Goal: Communication & Community: Participate in discussion

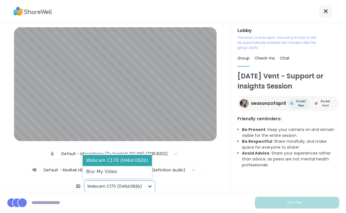
click at [147, 187] on icon at bounding box center [150, 187] width 6 height 6
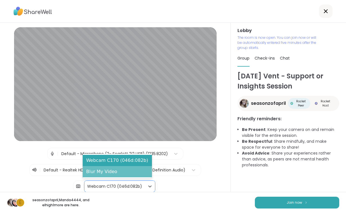
click at [143, 169] on div "Blur My Video" at bounding box center [117, 171] width 69 height 11
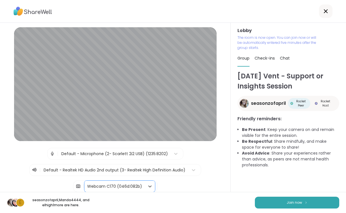
scroll to position [46, 0]
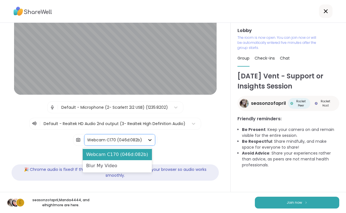
click at [148, 140] on icon at bounding box center [149, 140] width 3 height 2
click at [107, 166] on div "Blur My Video" at bounding box center [117, 165] width 69 height 11
click at [145, 141] on div at bounding box center [150, 140] width 10 height 10
click at [107, 164] on div "Blur My Video" at bounding box center [117, 165] width 69 height 11
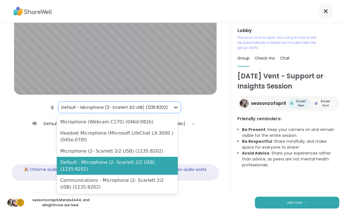
click at [174, 109] on icon at bounding box center [176, 108] width 6 height 6
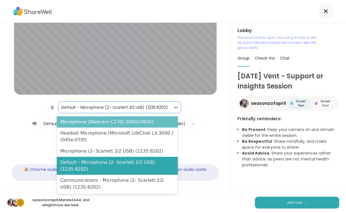
click at [142, 124] on div "Microphone (Webcam C170) (046d:082b)" at bounding box center [117, 121] width 121 height 11
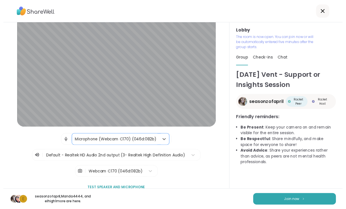
scroll to position [0, 0]
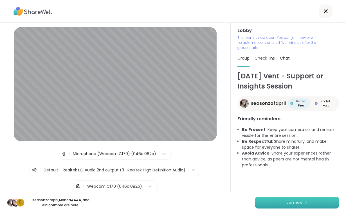
click at [295, 200] on span "Join now" at bounding box center [293, 202] width 15 height 5
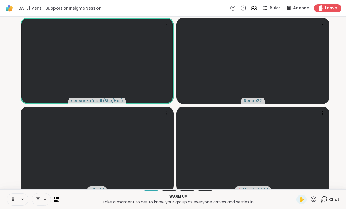
click at [21, 202] on icon at bounding box center [22, 199] width 4 height 5
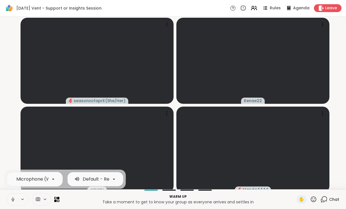
click at [114, 180] on icon at bounding box center [114, 178] width 2 height 1
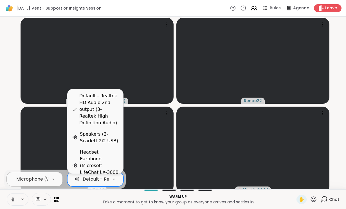
scroll to position [0, 23]
click at [54, 182] on icon at bounding box center [53, 178] width 5 height 5
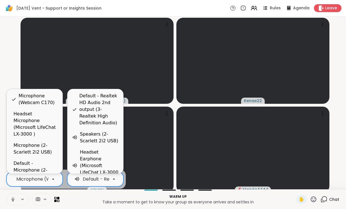
click at [93, 203] on p "Take a moment to get to know your group as everyone arrives and settles in" at bounding box center [178, 202] width 230 height 6
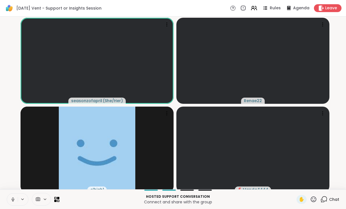
click at [10, 204] on button at bounding box center [12, 199] width 11 height 12
click at [165, 114] on icon at bounding box center [167, 113] width 6 height 6
click at [15, 168] on video-player-container "seasonzofapril ( She/Her ) Renae22 elhigh1 Manda4444" at bounding box center [172, 103] width 339 height 168
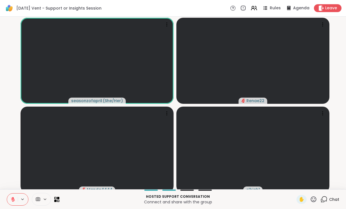
scroll to position [10, 0]
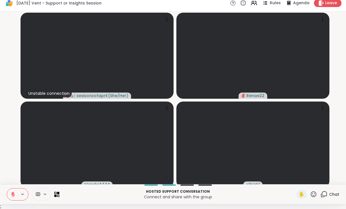
click at [13, 192] on icon at bounding box center [13, 193] width 2 height 2
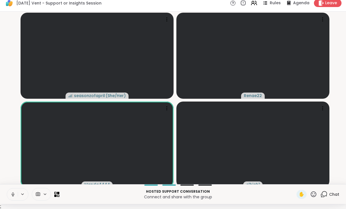
click at [13, 192] on icon at bounding box center [12, 194] width 5 height 5
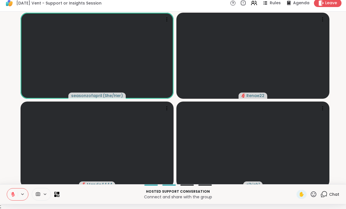
click at [13, 163] on video-player-container "seasonzofapril ( She/Her ) Renae22 Manda4444 elhigh1" at bounding box center [172, 98] width 339 height 168
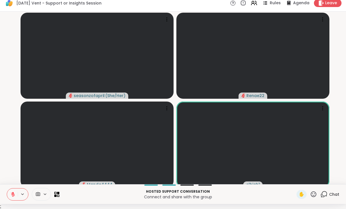
click at [5, 26] on video-player-container "seasonzofapril ( She/Her ) Renae22 Manda4444 elhigh1" at bounding box center [172, 98] width 339 height 168
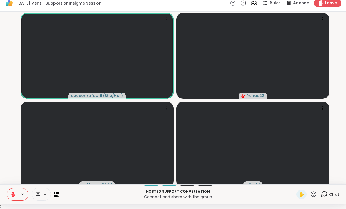
click at [10, 145] on video-player-container "seasonzofapril ( She/Her ) Renae22 Manda4444 elhigh1" at bounding box center [172, 98] width 339 height 168
click at [304, 194] on span "✋" at bounding box center [301, 194] width 6 height 7
click at [302, 194] on span "✋" at bounding box center [301, 194] width 6 height 7
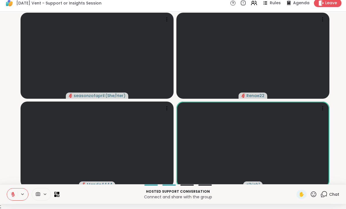
click at [314, 194] on icon at bounding box center [314, 194] width 6 height 6
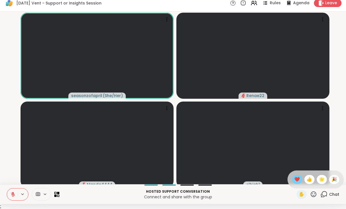
click at [297, 179] on span "❤️" at bounding box center [297, 179] width 6 height 7
click at [10, 116] on video-player-container "seasonzofapril ( She/Her ) Renae22 Manda4444 elhigh1" at bounding box center [172, 98] width 339 height 168
click at [12, 103] on video-player-container "seasonzofapril ( She/Her ) Renae22 Manda4444 elhigh1" at bounding box center [172, 98] width 339 height 168
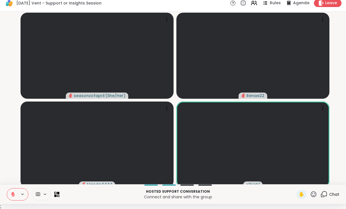
click at [10, 95] on video-player-container "seasonzofapril ( She/Her ) Renae22 Manda4444 elhigh1" at bounding box center [172, 98] width 339 height 168
click at [11, 95] on video-player-container "seasonzofapril ( She/Her ) Renae22 Manda4444 elhigh1" at bounding box center [172, 98] width 339 height 168
click at [314, 193] on icon at bounding box center [313, 194] width 7 height 7
click at [322, 180] on span "🌟" at bounding box center [322, 179] width 6 height 7
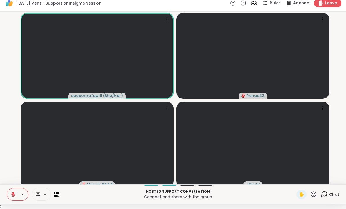
click at [13, 92] on video-player-container "seasonzofapril ( She/Her ) Renae22 Manda4444 elhigh1" at bounding box center [172, 98] width 339 height 168
click at [13, 177] on video-player-container "seasonzofapril ( She/Her ) Renae22 Manda4444 elhigh1" at bounding box center [172, 98] width 339 height 168
click at [10, 177] on video-player-container "seasonzofapril ( She/Her ) Renae22 Manda4444 elhigh1" at bounding box center [172, 98] width 339 height 168
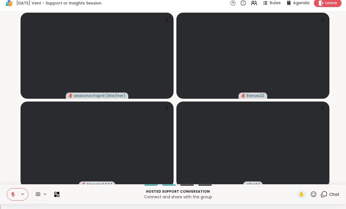
click at [13, 193] on icon at bounding box center [13, 193] width 2 height 2
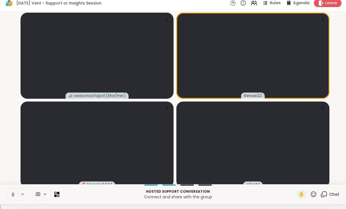
click at [13, 194] on icon at bounding box center [13, 194] width 3 height 2
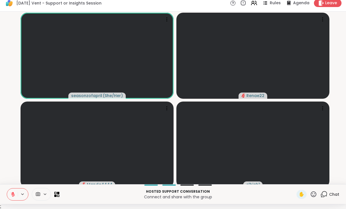
click at [313, 196] on icon at bounding box center [314, 194] width 6 height 6
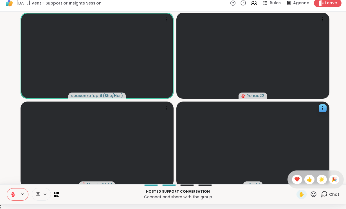
drag, startPoint x: 294, startPoint y: 177, endPoint x: 290, endPoint y: 175, distance: 4.5
click at [294, 177] on span "❤️" at bounding box center [297, 179] width 6 height 7
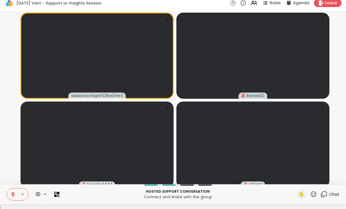
click at [12, 194] on icon at bounding box center [12, 194] width 5 height 5
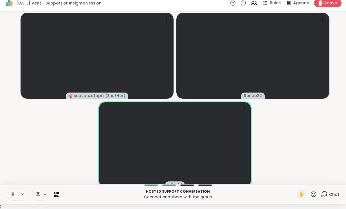
click at [44, 163] on video-player-container "seasonzofapril ( She/Her ) Renae22 elhigh1" at bounding box center [172, 98] width 339 height 168
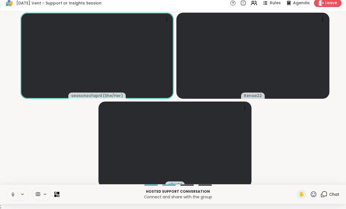
click at [12, 196] on button at bounding box center [12, 194] width 11 height 12
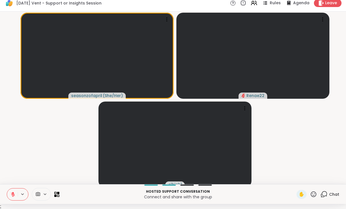
click at [313, 192] on icon at bounding box center [313, 194] width 7 height 7
click at [323, 179] on span "🌟" at bounding box center [322, 179] width 6 height 7
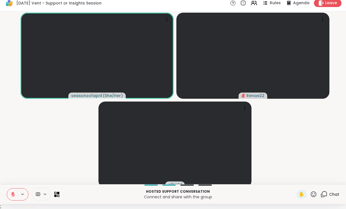
click at [16, 194] on button at bounding box center [12, 194] width 11 height 12
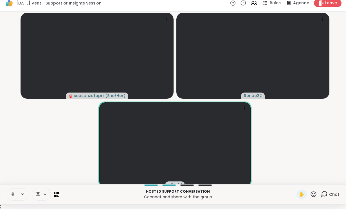
click at [12, 196] on icon at bounding box center [12, 196] width 1 height 0
click at [316, 194] on icon at bounding box center [313, 194] width 7 height 7
drag, startPoint x: 13, startPoint y: 192, endPoint x: 17, endPoint y: 173, distance: 19.0
click at [17, 173] on div "[DATE] Vent - Support or Insights Session Rules Agenda Leave seasonzofapril ( S…" at bounding box center [173, 99] width 346 height 209
drag, startPoint x: 13, startPoint y: 194, endPoint x: 17, endPoint y: 181, distance: 13.8
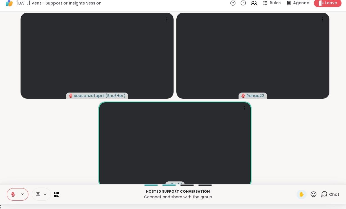
click at [17, 177] on div "[DATE] Vent - Support or Insights Session Rules Agenda Leave seasonzofapril ( S…" at bounding box center [173, 99] width 346 height 209
drag, startPoint x: 12, startPoint y: 195, endPoint x: 28, endPoint y: 173, distance: 26.9
click at [28, 173] on div "[DATE] Vent - Support or Insights Session Rules Agenda Leave seasonzofapril ( S…" at bounding box center [173, 99] width 346 height 209
click at [12, 192] on icon at bounding box center [12, 194] width 5 height 5
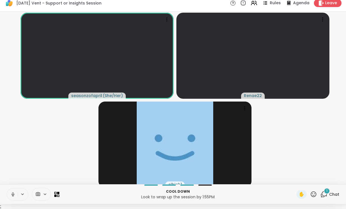
click at [324, 193] on icon at bounding box center [323, 194] width 7 height 7
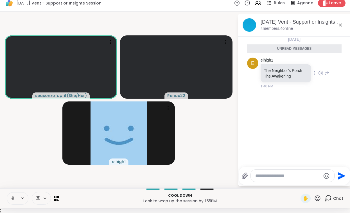
click at [318, 73] on icon at bounding box center [320, 73] width 5 height 6
click at [318, 64] on div "Select Reaction: Heart" at bounding box center [320, 64] width 5 height 5
click at [341, 25] on icon at bounding box center [340, 25] width 7 height 7
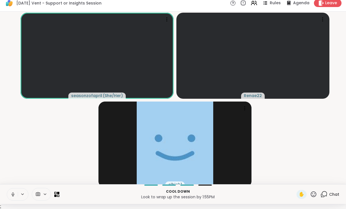
click at [285, 142] on video-player-container "seasonzofapril ( She/Her ) Renae22 elhigh1" at bounding box center [172, 98] width 339 height 168
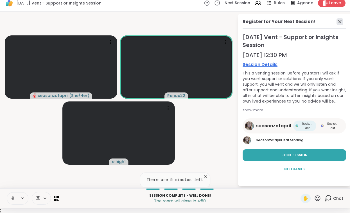
click at [339, 23] on icon at bounding box center [339, 21] width 7 height 7
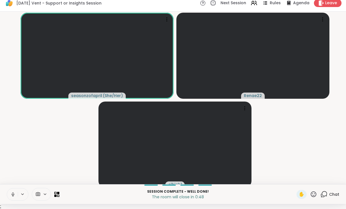
click at [293, 145] on video-player-container "seasonzofapril ( She/Her ) Renae22 elhigh1" at bounding box center [172, 98] width 339 height 168
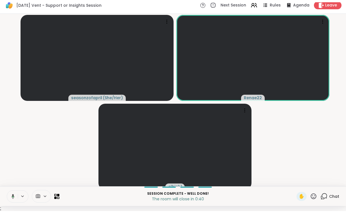
scroll to position [0, 0]
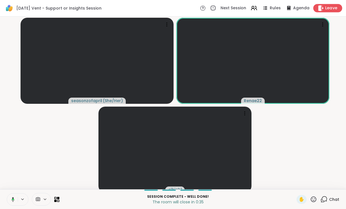
click at [321, 7] on icon at bounding box center [320, 8] width 5 height 6
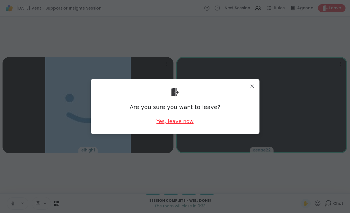
click at [182, 122] on div "Yes, leave now" at bounding box center [174, 121] width 37 height 7
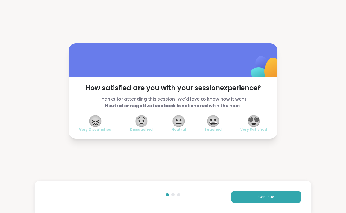
click at [257, 123] on span "😍" at bounding box center [253, 121] width 14 height 10
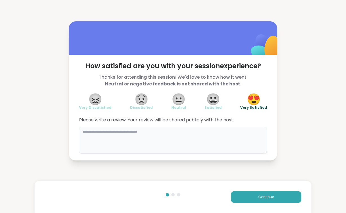
click at [145, 137] on textarea at bounding box center [173, 140] width 188 height 27
type textarea "**********"
click at [270, 200] on button "Continue" at bounding box center [266, 197] width 70 height 12
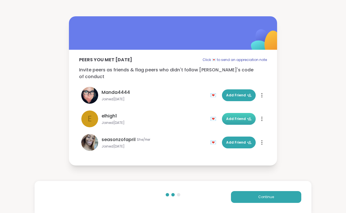
click at [241, 116] on span "Add Friend" at bounding box center [238, 118] width 25 height 5
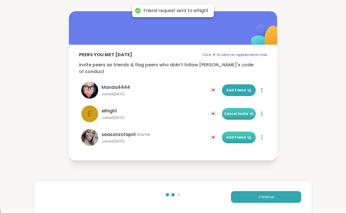
click at [236, 135] on span "Add Friend" at bounding box center [238, 137] width 25 height 5
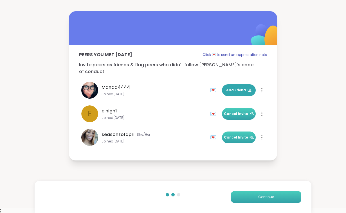
click at [265, 196] on span "Continue" at bounding box center [266, 196] width 16 height 5
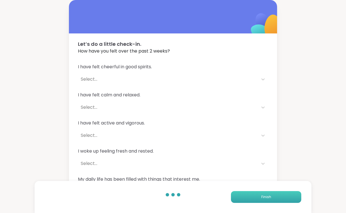
click at [253, 195] on button "Finish" at bounding box center [266, 197] width 70 height 12
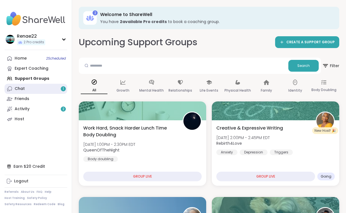
click at [25, 89] on link "Chat 1" at bounding box center [35, 89] width 63 height 10
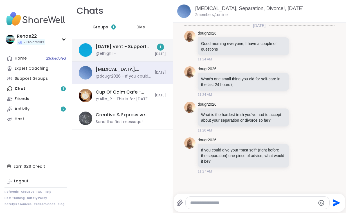
click at [107, 50] on div "[DATE] Vent - Support or Insights Session, [DATE]" at bounding box center [124, 47] width 56 height 6
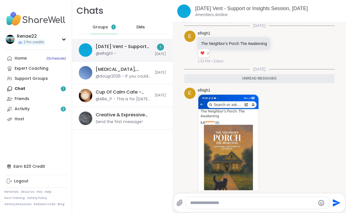
scroll to position [52, 0]
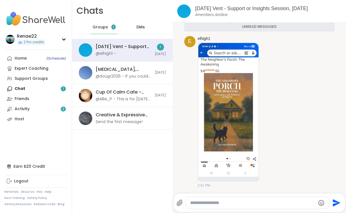
click at [204, 203] on textarea "Type your message" at bounding box center [252, 203] width 125 height 6
paste textarea "**********"
type textarea "**********"
click at [336, 203] on icon "Send" at bounding box center [337, 203] width 8 height 8
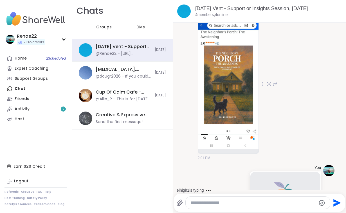
scroll to position [49, 0]
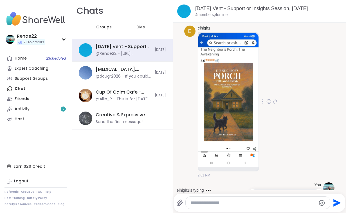
click at [269, 102] on icon at bounding box center [268, 102] width 5 height 6
click at [267, 93] on div "Select Reaction: Heart" at bounding box center [268, 92] width 5 height 5
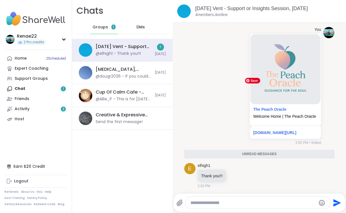
scroll to position [199, 0]
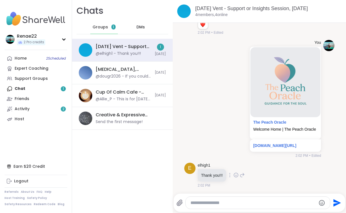
click at [235, 176] on icon at bounding box center [236, 176] width 2 height 1
click at [234, 167] on div "Select Reaction: Heart" at bounding box center [235, 166] width 5 height 5
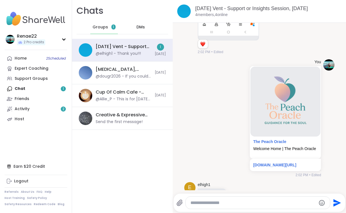
scroll to position [179, 0]
click at [268, 142] on link "The Peach Oracle" at bounding box center [269, 142] width 33 height 4
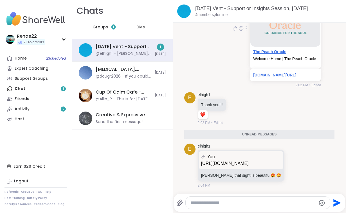
scroll to position [256, 0]
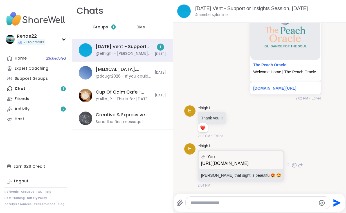
click at [291, 167] on icon at bounding box center [293, 165] width 5 height 6
click at [247, 155] on div "Select Reaction: Heart" at bounding box center [249, 156] width 5 height 5
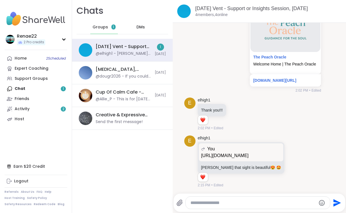
click at [298, 162] on icon at bounding box center [300, 161] width 5 height 7
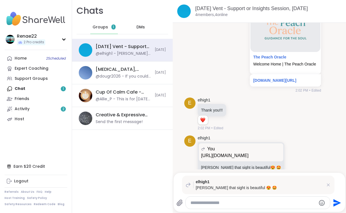
click at [227, 200] on textarea "Type your message" at bounding box center [252, 203] width 125 height 6
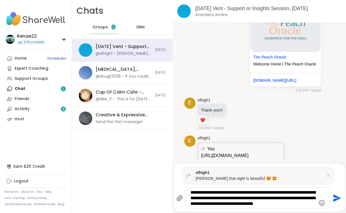
click at [277, 198] on textarea "**********" at bounding box center [252, 198] width 125 height 17
drag, startPoint x: 291, startPoint y: 199, endPoint x: 292, endPoint y: 201, distance: 3.0
click at [292, 201] on textarea "**********" at bounding box center [252, 198] width 125 height 17
type textarea "**********"
click at [338, 200] on icon "Send" at bounding box center [336, 198] width 9 height 9
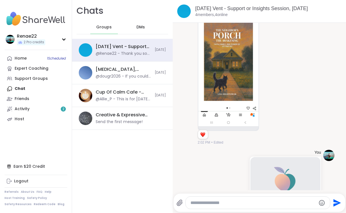
scroll to position [83, 0]
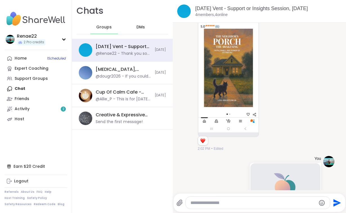
click at [275, 71] on icon at bounding box center [274, 71] width 5 height 7
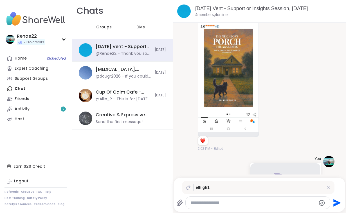
click at [209, 206] on div at bounding box center [257, 203] width 144 height 12
click at [207, 204] on textarea "Type your message" at bounding box center [252, 203] width 125 height 6
click at [323, 203] on icon "Emoji picker" at bounding box center [322, 203] width 6 height 6
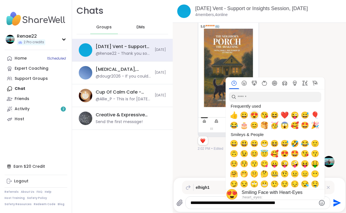
click at [255, 115] on span "😍" at bounding box center [254, 115] width 8 height 8
click at [254, 115] on span "😍" at bounding box center [254, 115] width 8 height 8
click at [294, 204] on textarea "**********" at bounding box center [252, 203] width 125 height 6
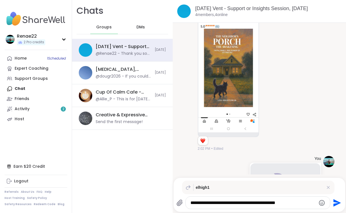
click at [320, 203] on icon "Emoji picker" at bounding box center [321, 203] width 7 height 7
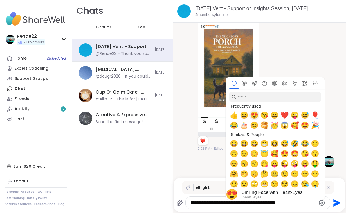
click at [255, 114] on span "😍" at bounding box center [254, 115] width 8 height 8
click at [255, 112] on span "😍" at bounding box center [254, 115] width 8 height 8
click at [255, 113] on span "😍" at bounding box center [254, 115] width 8 height 8
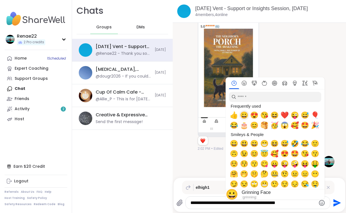
click at [244, 116] on span "😀" at bounding box center [244, 115] width 8 height 8
click at [314, 192] on span "Choose default skin tone" at bounding box center [315, 194] width 4 height 4
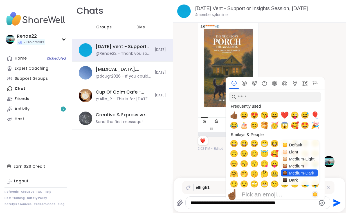
click at [293, 174] on span "Medium-Dark" at bounding box center [301, 173] width 25 height 5
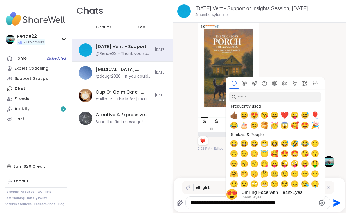
click at [255, 115] on span "😍" at bounding box center [254, 115] width 8 height 8
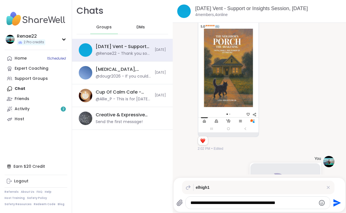
click at [292, 203] on textarea "**********" at bounding box center [252, 203] width 125 height 6
click at [272, 203] on textarea "**********" at bounding box center [252, 203] width 125 height 6
type textarea "**********"
drag, startPoint x: 337, startPoint y: 205, endPoint x: 332, endPoint y: 200, distance: 7.2
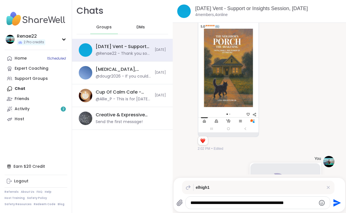
click at [337, 204] on icon "Send" at bounding box center [336, 202] width 9 height 9
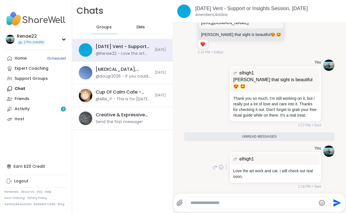
scroll to position [384, 0]
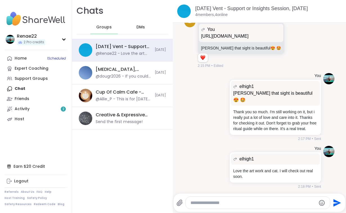
click at [196, 202] on textarea "Type your message" at bounding box center [252, 203] width 125 height 6
click at [298, 42] on icon at bounding box center [300, 42] width 5 height 7
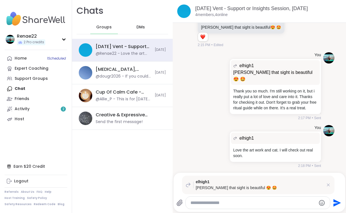
paste textarea "**********"
type textarea "**********"
click at [337, 202] on icon "Send" at bounding box center [337, 203] width 8 height 8
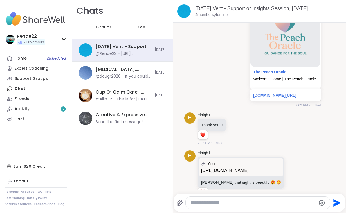
scroll to position [221, 0]
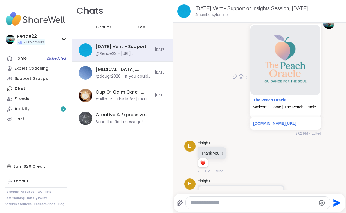
click at [194, 82] on div "You The Peach Oracle Welcome Home | The Peach Oracle [DOMAIN_NAME][URL] 2:02 PM…" at bounding box center [259, 76] width 150 height 123
click at [16, 57] on div "Home 1 Scheduled" at bounding box center [21, 59] width 12 height 6
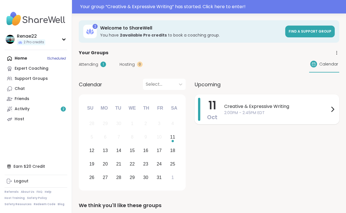
click at [258, 112] on span "2:00PM - 2:45PM EDT" at bounding box center [276, 113] width 105 height 6
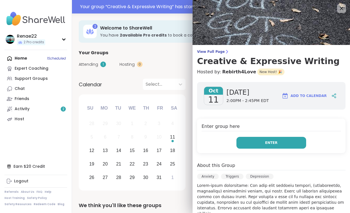
click at [241, 142] on button "Enter" at bounding box center [271, 143] width 70 height 12
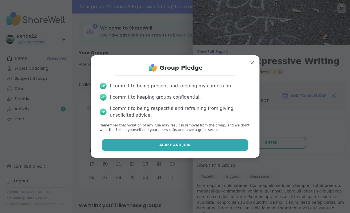
click at [187, 146] on button "Agree and Join" at bounding box center [175, 145] width 146 height 12
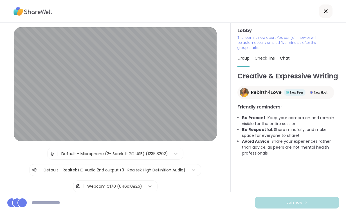
click at [147, 185] on icon at bounding box center [150, 187] width 6 height 6
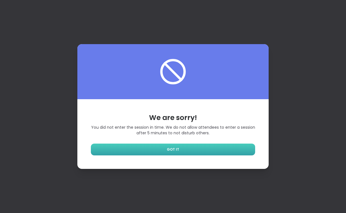
click at [181, 146] on link "GOT IT" at bounding box center [173, 150] width 164 height 12
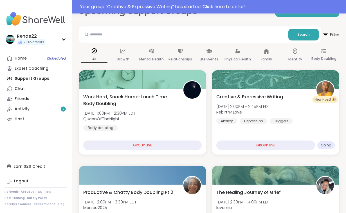
scroll to position [28, 0]
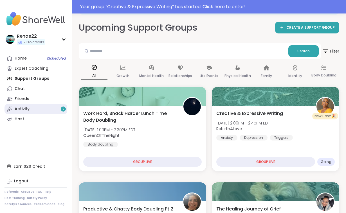
click at [23, 106] on div "Activity 2" at bounding box center [22, 109] width 15 height 6
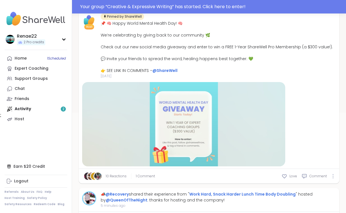
scroll to position [141, 0]
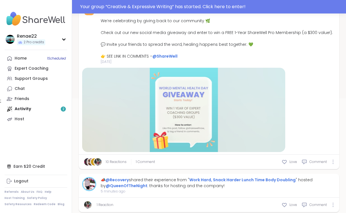
click at [178, 119] on div at bounding box center [183, 110] width 203 height 84
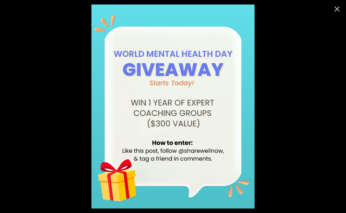
scroll to position [197, 0]
click at [336, 11] on icon "Close" at bounding box center [336, 8] width 9 height 9
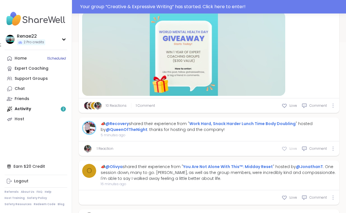
click at [283, 149] on icon at bounding box center [284, 149] width 6 height 6
type textarea "*"
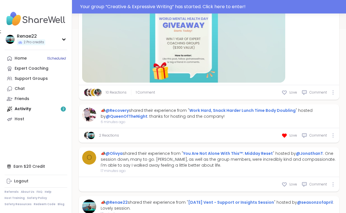
scroll to position [225, 0]
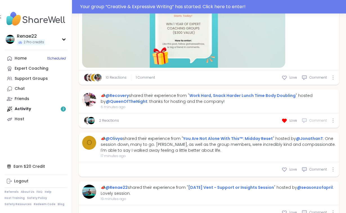
click at [319, 120] on span "Comment" at bounding box center [317, 120] width 17 height 5
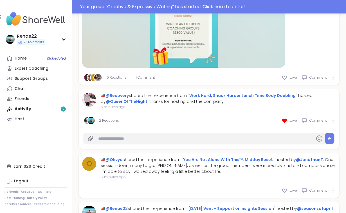
click at [117, 139] on input "text" at bounding box center [205, 139] width 214 height 10
type input "*"
type textarea "*"
type input "***"
click at [147, 78] on span "1 Comment" at bounding box center [145, 77] width 19 height 5
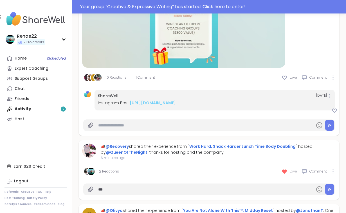
click at [284, 173] on icon at bounding box center [284, 172] width 4 height 4
click at [286, 77] on icon at bounding box center [284, 78] width 6 height 6
type textarea "*"
click at [165, 106] on link "[URL][DOMAIN_NAME]" at bounding box center [153, 103] width 46 height 6
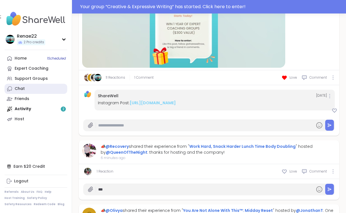
click at [27, 88] on link "Chat" at bounding box center [35, 89] width 63 height 10
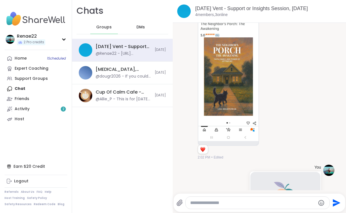
scroll to position [47, 0]
